Goal: Transaction & Acquisition: Obtain resource

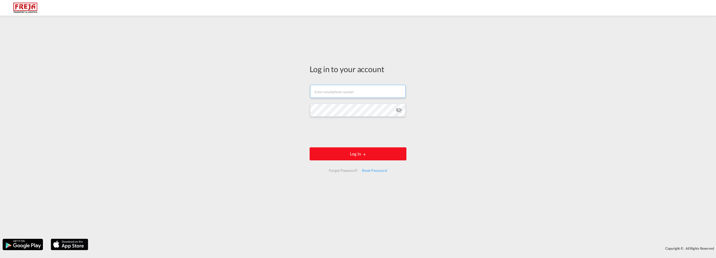
type input "[EMAIL_ADDRESS][DOMAIN_NAME]"
click at [359, 151] on button "Log In" at bounding box center [357, 153] width 97 height 13
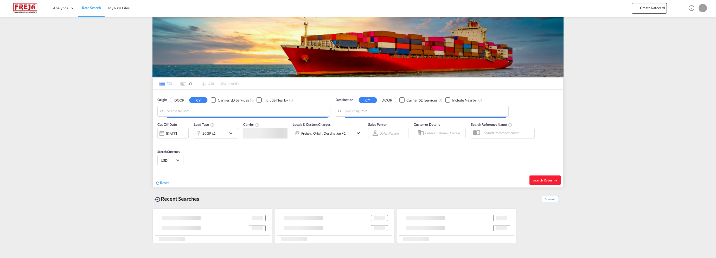
type input "[GEOGRAPHIC_DATA], NOKRS"
type input "[GEOGRAPHIC_DATA], [GEOGRAPHIC_DATA], USPEF"
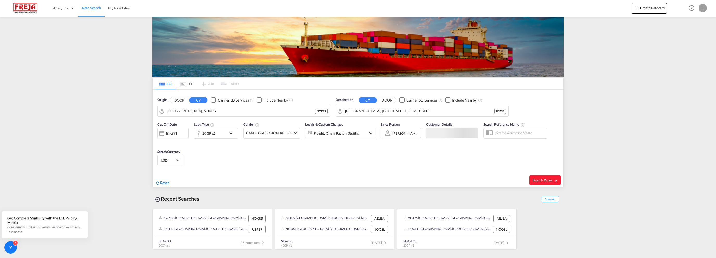
click at [164, 181] on span "Reset" at bounding box center [164, 182] width 9 height 4
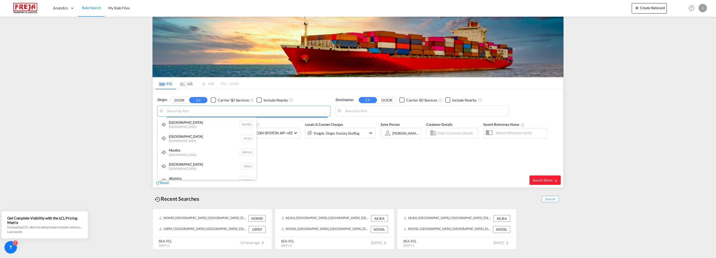
click at [203, 111] on body "Analytics Reports Dashboard Rate Search My Rate Files Analytics" at bounding box center [358, 129] width 716 height 258
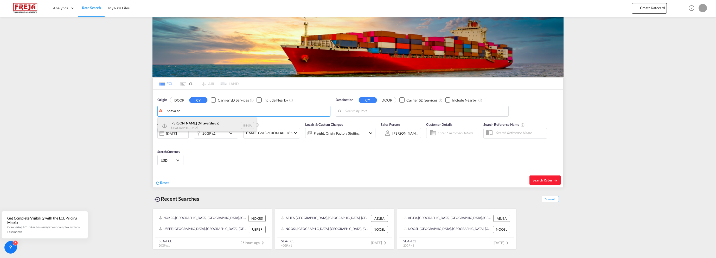
click at [201, 122] on div "[PERSON_NAME] ( Nhava Sh eva) India INNSA" at bounding box center [207, 125] width 99 height 16
type input "[PERSON_NAME] ([PERSON_NAME]), [GEOGRAPHIC_DATA]"
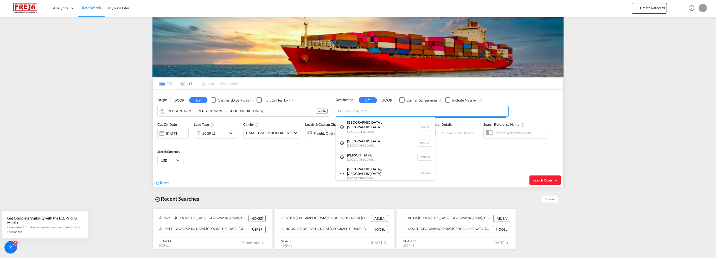
click at [366, 107] on body "Analytics Reports Dashboard Rate Search My Rate Files Analytics" at bounding box center [358, 129] width 716 height 258
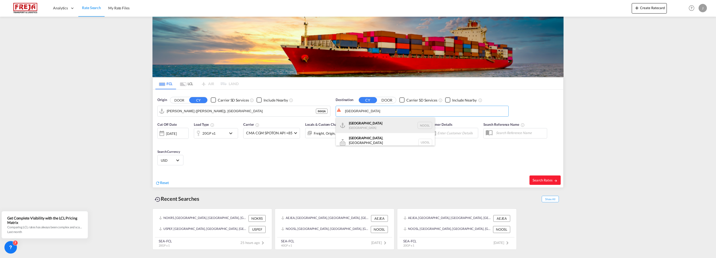
click at [362, 123] on div "[GEOGRAPHIC_DATA] [GEOGRAPHIC_DATA] NOOSL" at bounding box center [385, 125] width 99 height 16
type input "[GEOGRAPHIC_DATA], NOOSL"
click at [174, 134] on div "[DATE]" at bounding box center [171, 133] width 11 height 5
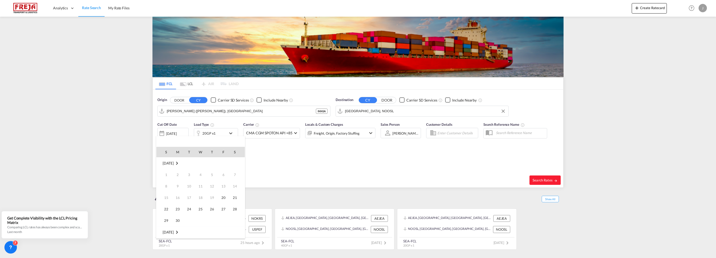
scroll to position [207, 0]
click at [190, 212] on span "23" at bounding box center [189, 209] width 10 height 10
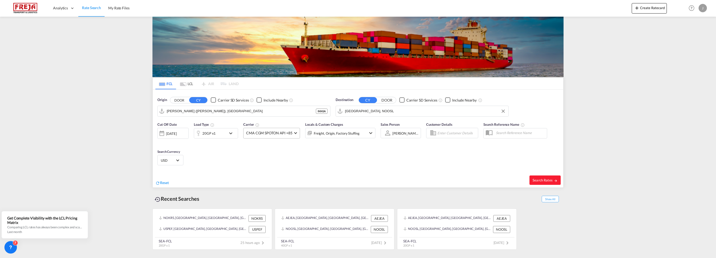
click at [294, 131] on span at bounding box center [295, 132] width 3 height 3
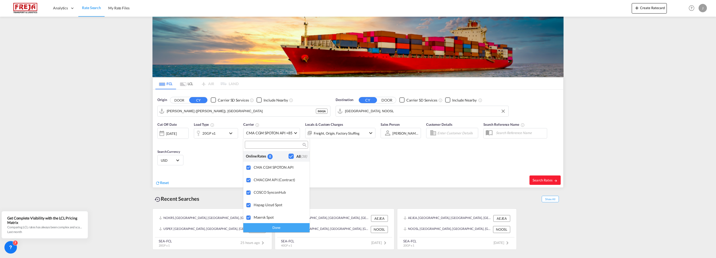
click at [541, 179] on md-backdrop at bounding box center [358, 129] width 716 height 258
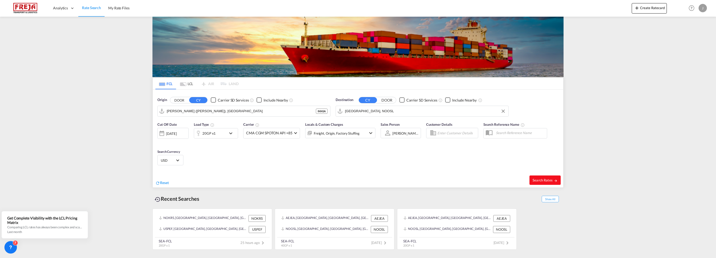
click at [541, 179] on span "Search Rates" at bounding box center [544, 180] width 25 height 4
type input "INNSA to NOOSL / [DATE]"
